Goal: Find specific page/section: Find specific page/section

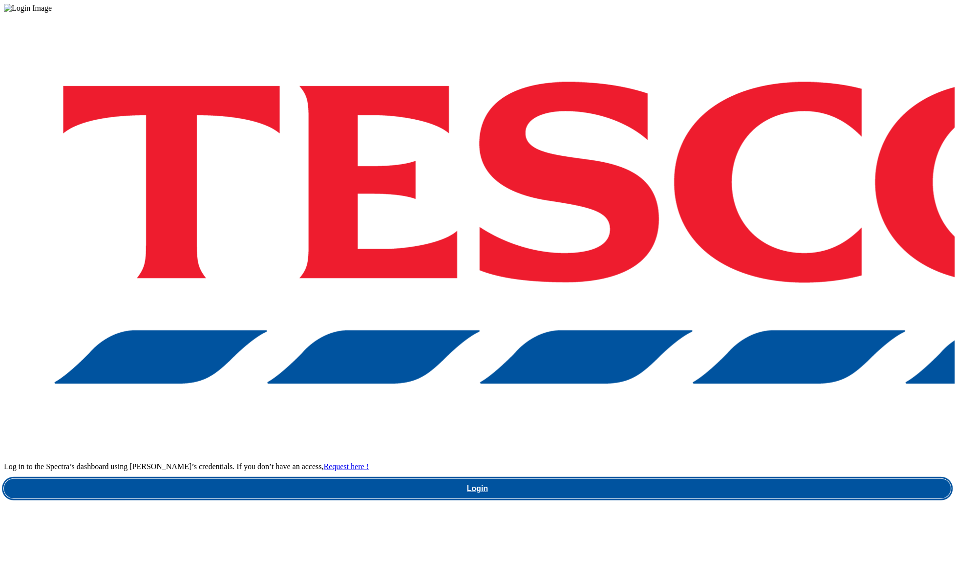
click at [650, 479] on link "Login" at bounding box center [478, 489] width 948 height 20
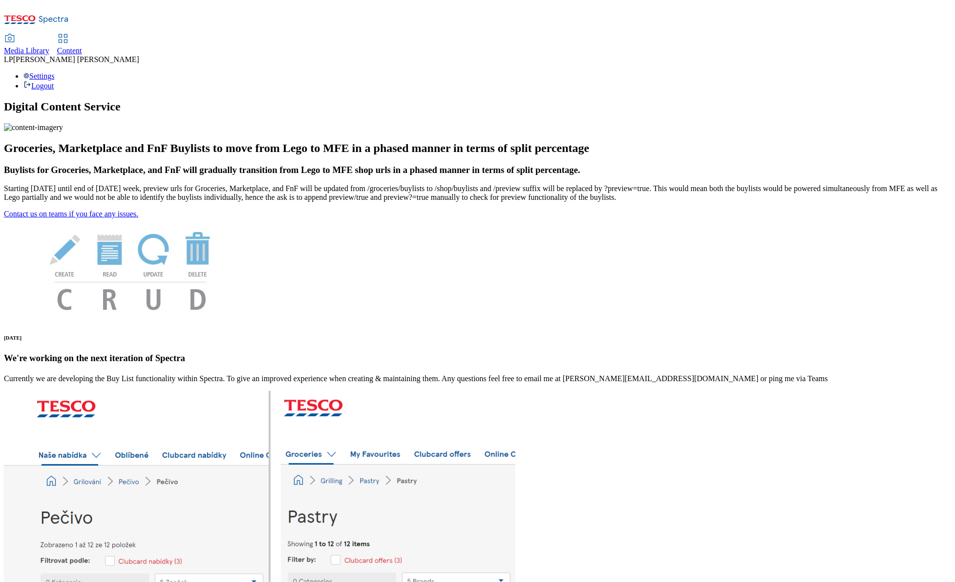
click at [49, 46] on div "Media Library" at bounding box center [26, 50] width 45 height 9
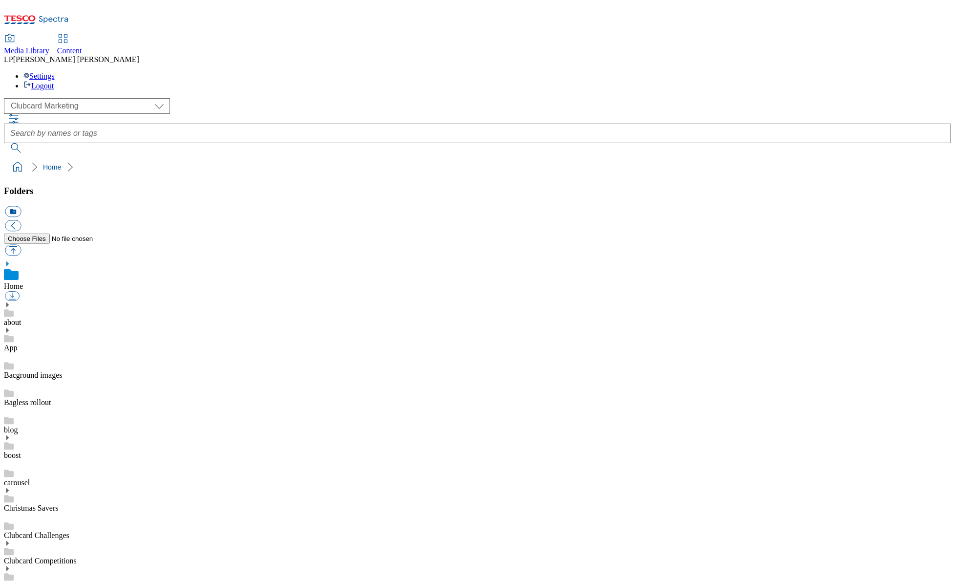
scroll to position [1, 0]
click at [49, 98] on select "Clubcard Marketing Demo Dotcom UK Emails GHS Marketing UK GHS Product UK GHS RO…" at bounding box center [87, 106] width 166 height 16
select select "flare-ghs-roi"
click at [6, 98] on select "Clubcard Marketing Demo Dotcom UK Emails GHS Marketing UK GHS Product UK GHS RO…" at bounding box center [87, 106] width 166 height 16
click at [11, 302] on icon at bounding box center [7, 305] width 7 height 7
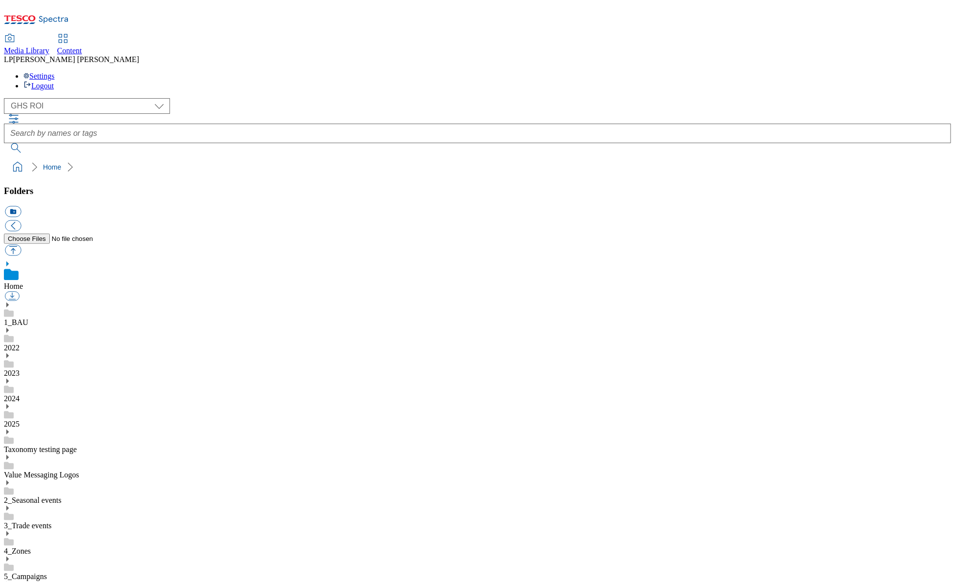
click at [9, 404] on use at bounding box center [7, 406] width 2 height 5
